Goal: Task Accomplishment & Management: Use online tool/utility

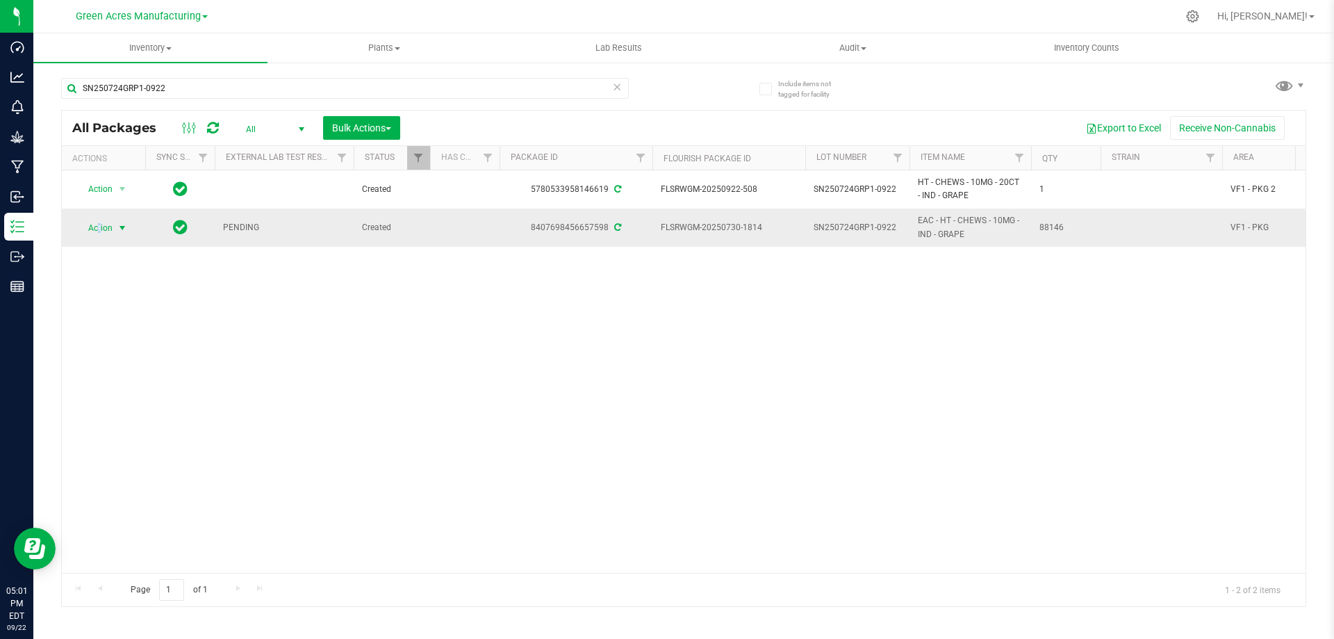
click at [102, 229] on span "Action" at bounding box center [95, 227] width 38 height 19
click at [106, 227] on span "Action" at bounding box center [95, 227] width 38 height 19
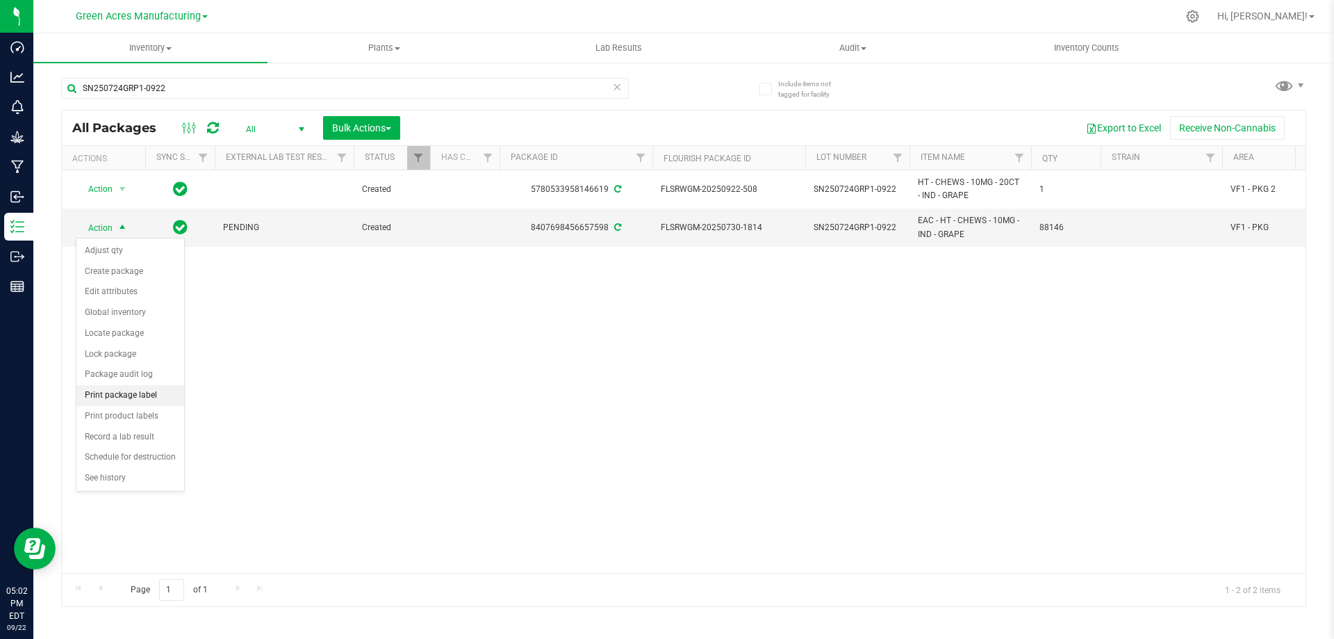
click at [142, 394] on li "Print package label" at bounding box center [130, 395] width 108 height 21
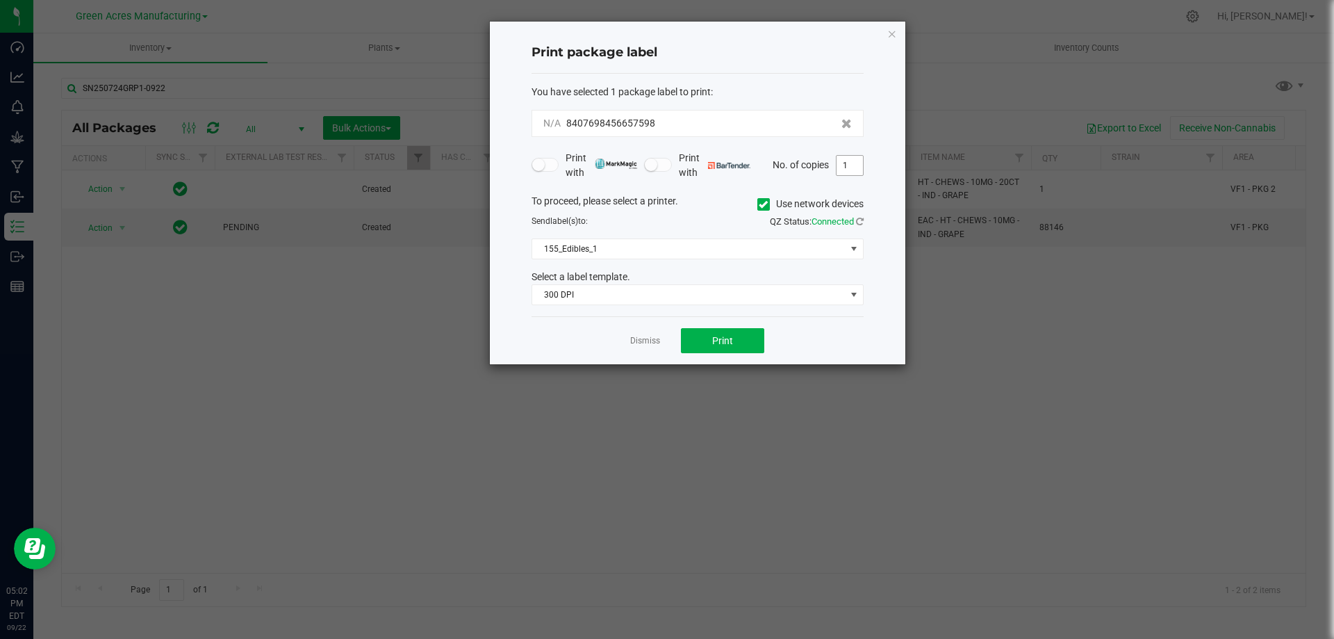
click at [840, 164] on input "1" at bounding box center [850, 165] width 26 height 19
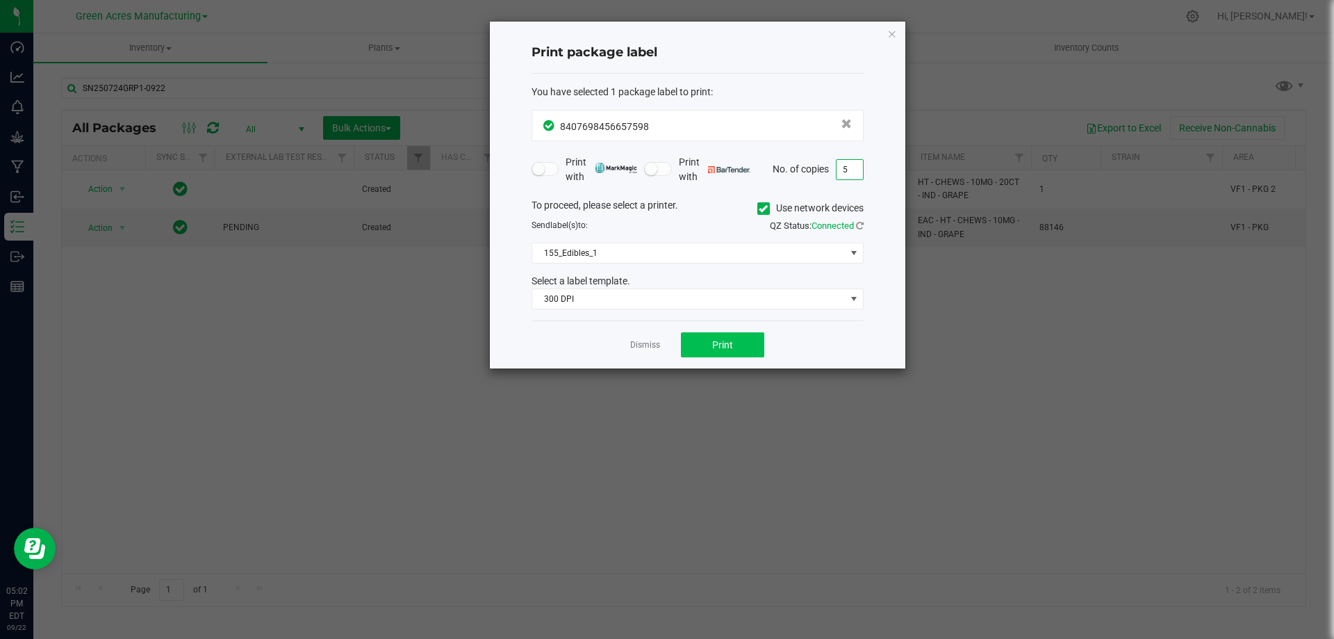
type input "5"
click at [734, 347] on button "Print" at bounding box center [722, 344] width 83 height 25
click at [720, 342] on span "Print" at bounding box center [722, 344] width 21 height 11
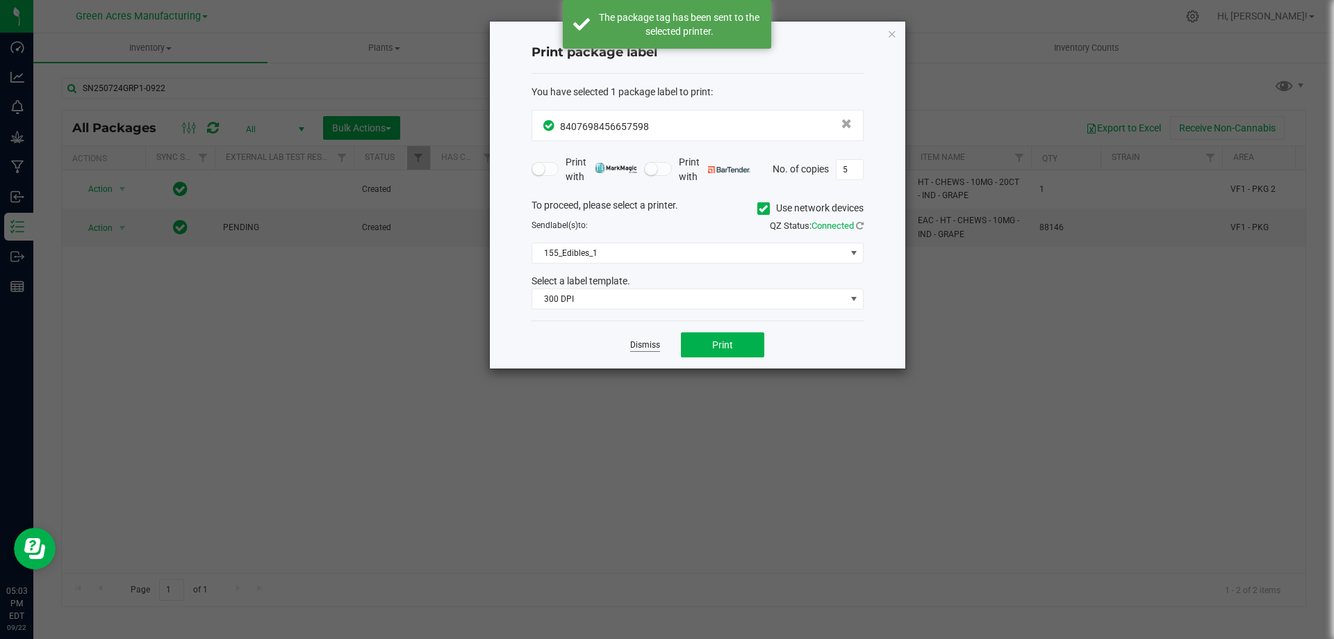
click at [643, 341] on link "Dismiss" at bounding box center [645, 345] width 30 height 12
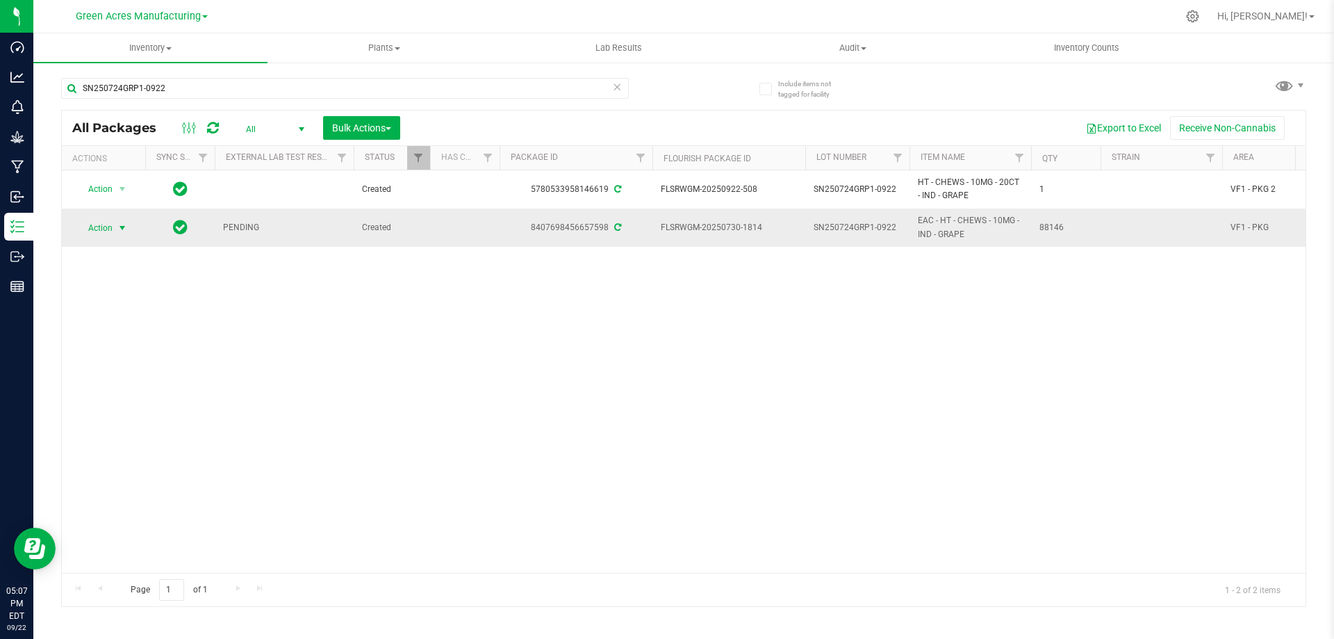
click at [105, 236] on span "Action" at bounding box center [95, 227] width 38 height 19
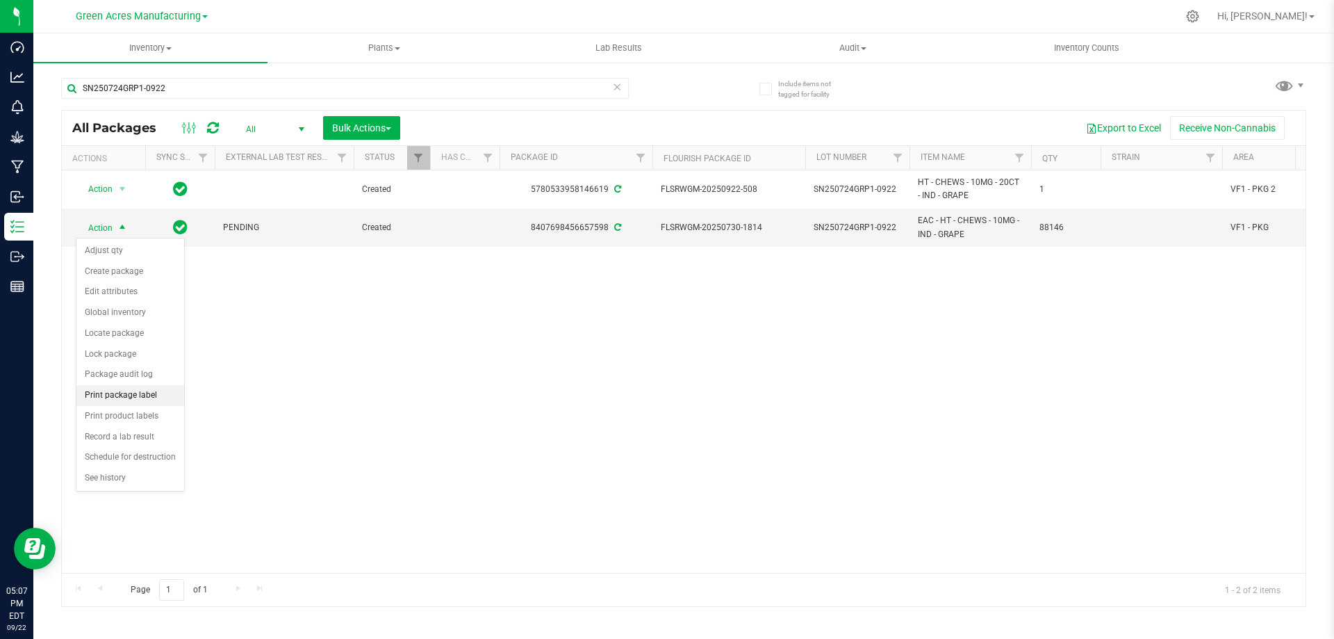
click at [120, 397] on li "Print package label" at bounding box center [130, 395] width 108 height 21
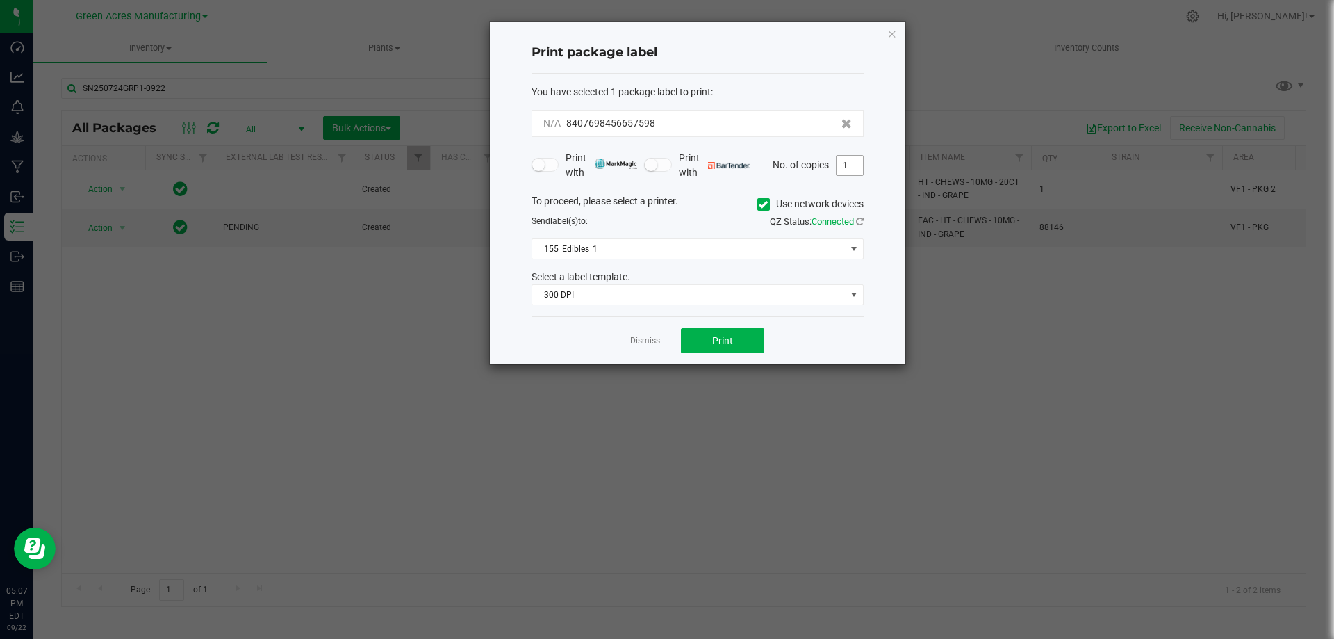
click at [852, 166] on input "1" at bounding box center [850, 165] width 26 height 19
type input "2"
click at [738, 339] on button "Print" at bounding box center [722, 340] width 83 height 25
drag, startPoint x: 637, startPoint y: 340, endPoint x: 645, endPoint y: 327, distance: 14.7
click at [639, 336] on link "Dismiss" at bounding box center [645, 341] width 30 height 12
